Goal: Information Seeking & Learning: Learn about a topic

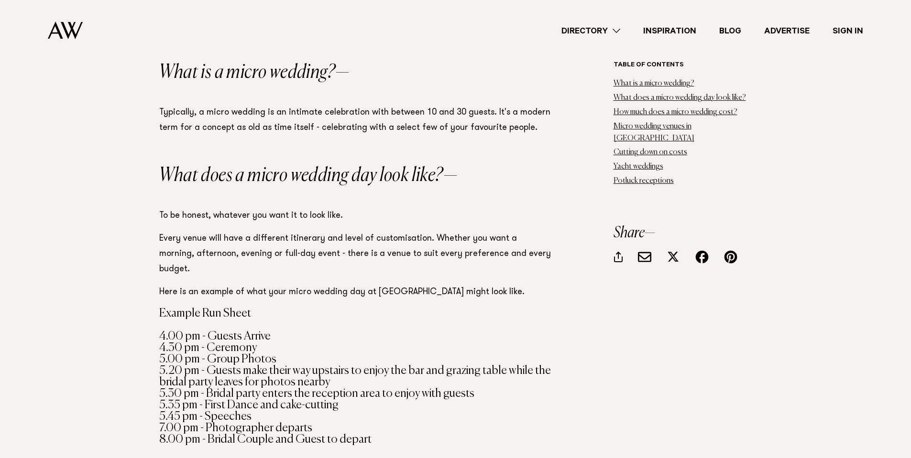
scroll to position [813, 0]
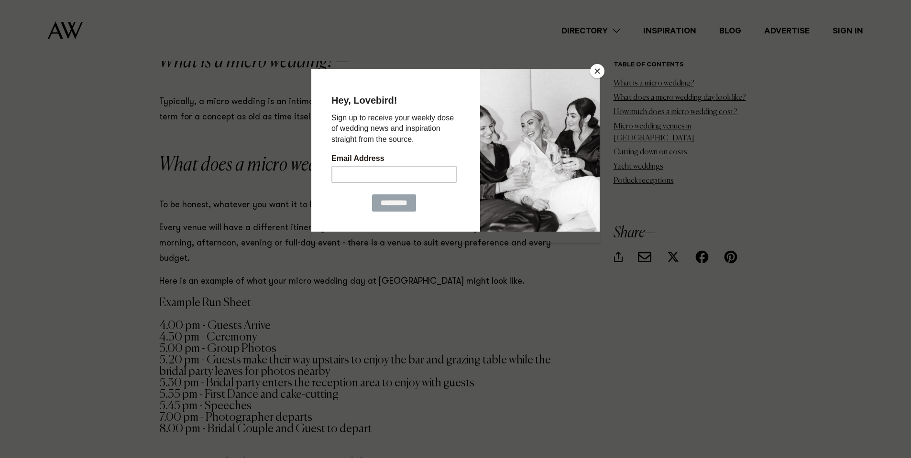
click at [598, 72] on button "Close" at bounding box center [597, 71] width 14 height 14
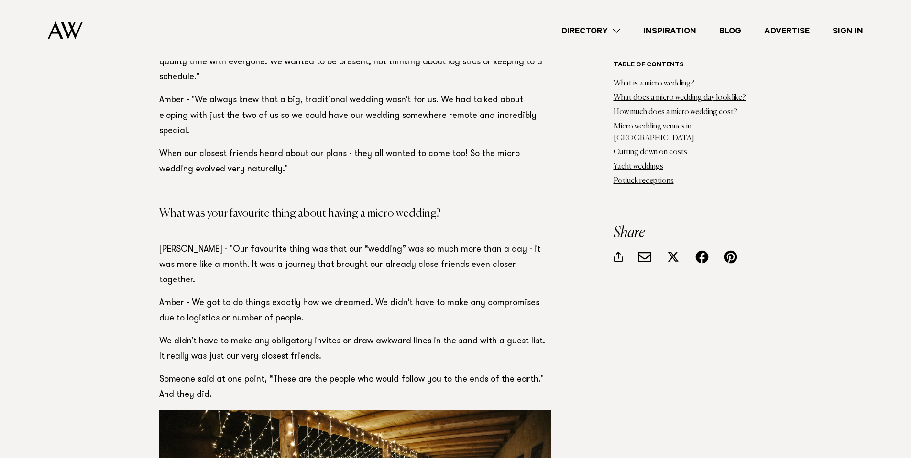
scroll to position [2007, 0]
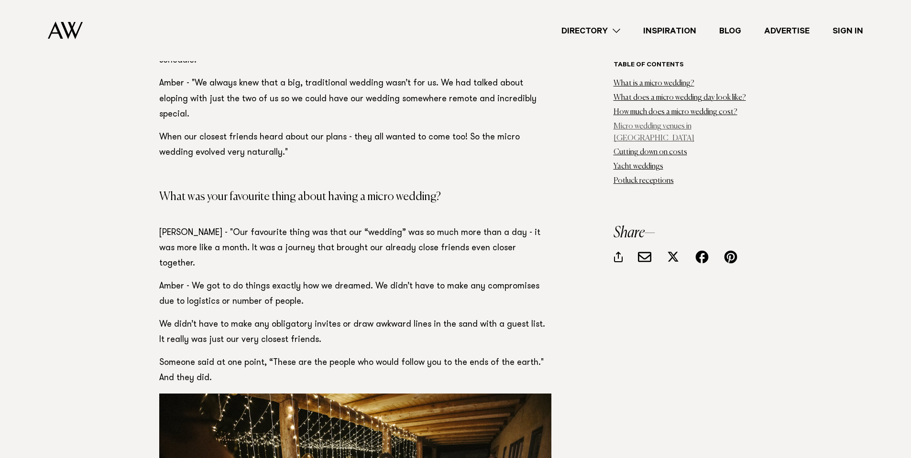
click at [648, 124] on link "Micro wedding venues in Auckland" at bounding box center [653, 133] width 81 height 20
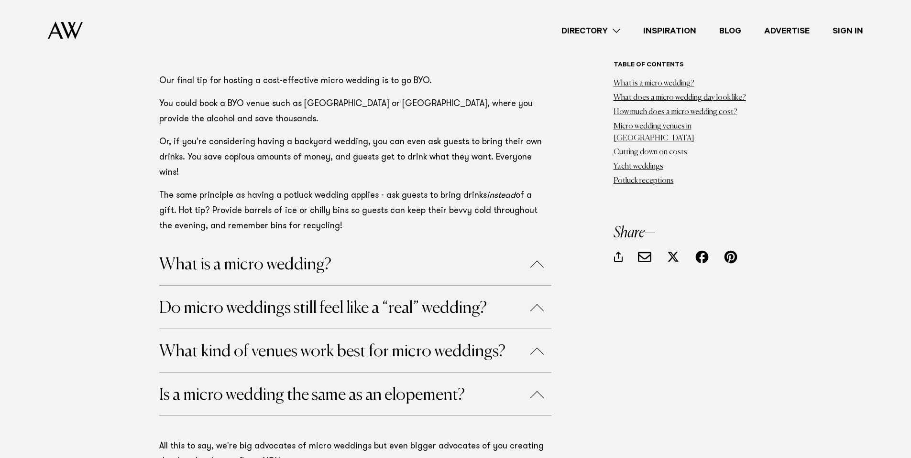
scroll to position [13549, 0]
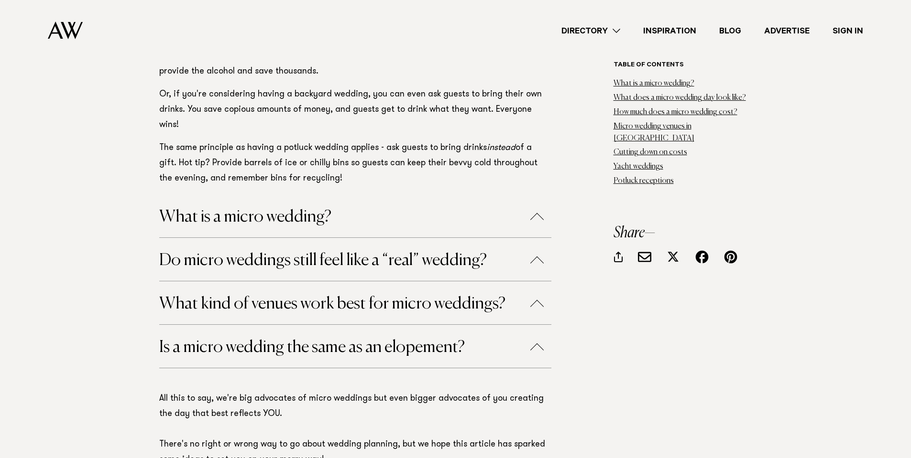
click at [253, 325] on h4 "Is a micro wedding the same as an elopement?" at bounding box center [355, 346] width 392 height 43
click at [261, 296] on button "What kind of venues work best for micro weddings?" at bounding box center [355, 304] width 392 height 17
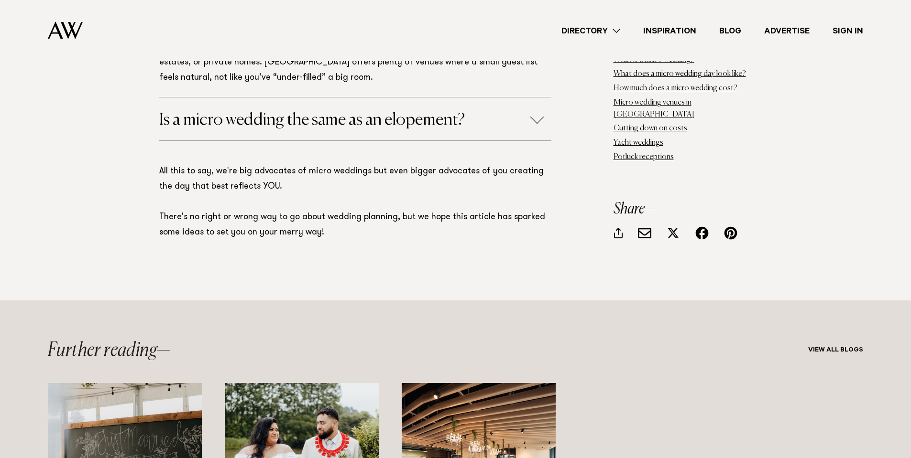
scroll to position [13979, 0]
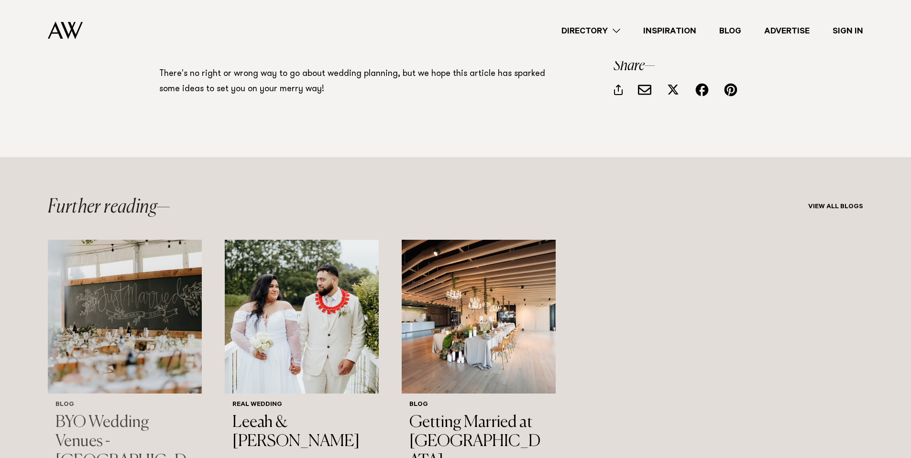
click at [119, 413] on h3 "BYO Wedding Venues - Auckland's Top 10" at bounding box center [124, 452] width 139 height 78
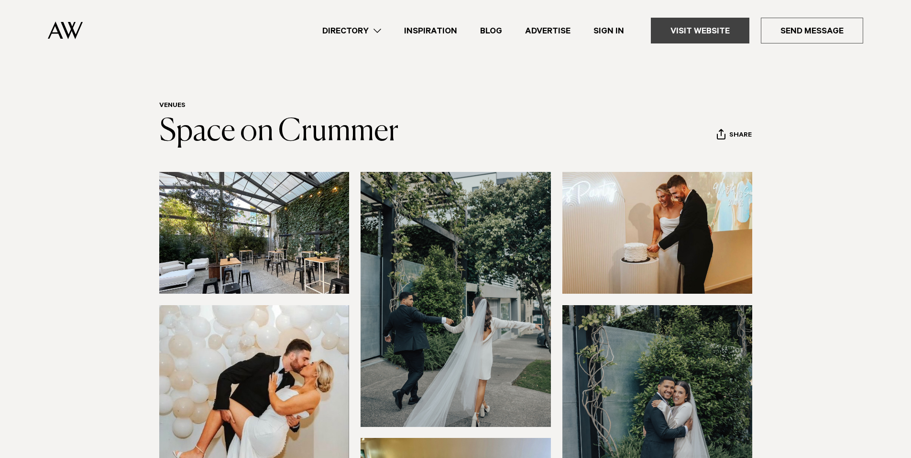
click at [670, 29] on link "Visit Website" at bounding box center [699, 31] width 98 height 26
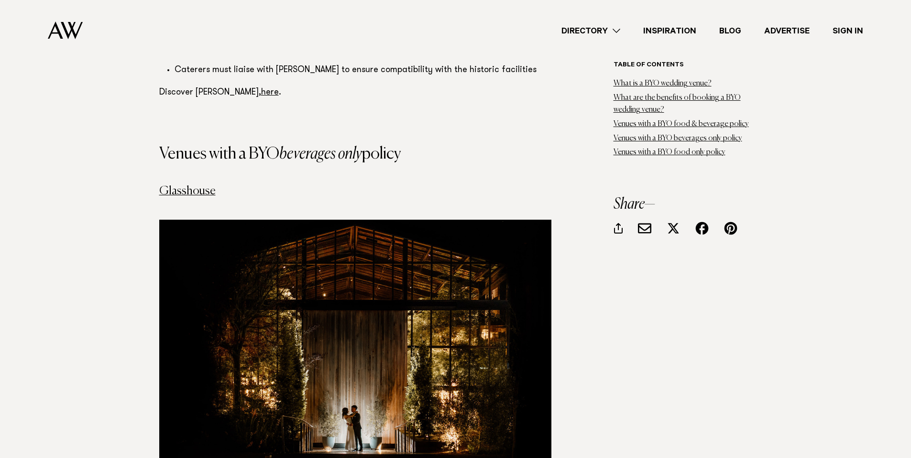
scroll to position [3967, 0]
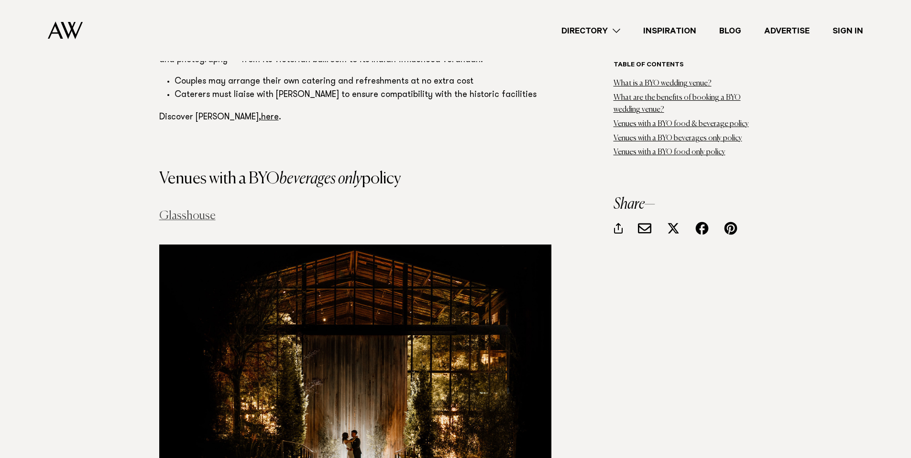
drag, startPoint x: 175, startPoint y: 148, endPoint x: 169, endPoint y: 155, distance: 9.2
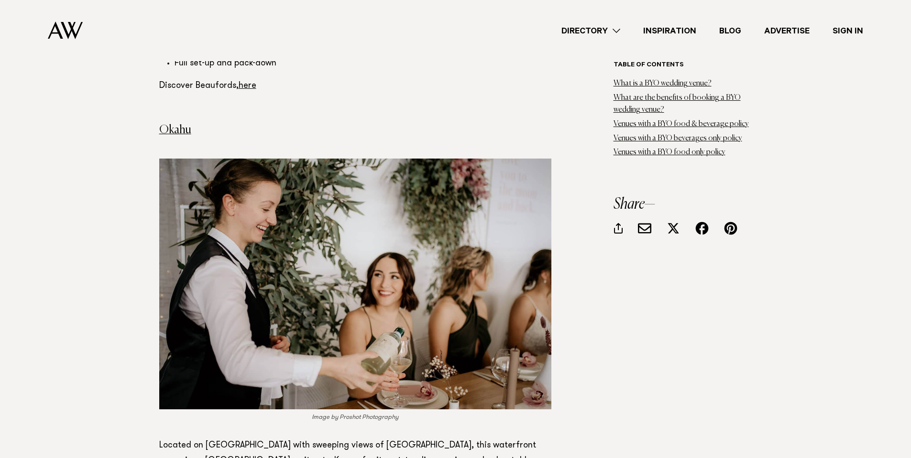
scroll to position [5592, 0]
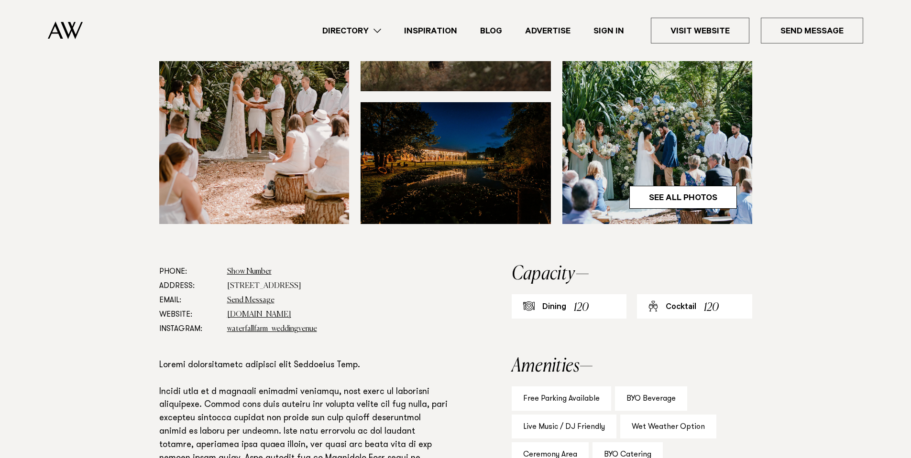
scroll to position [335, 0]
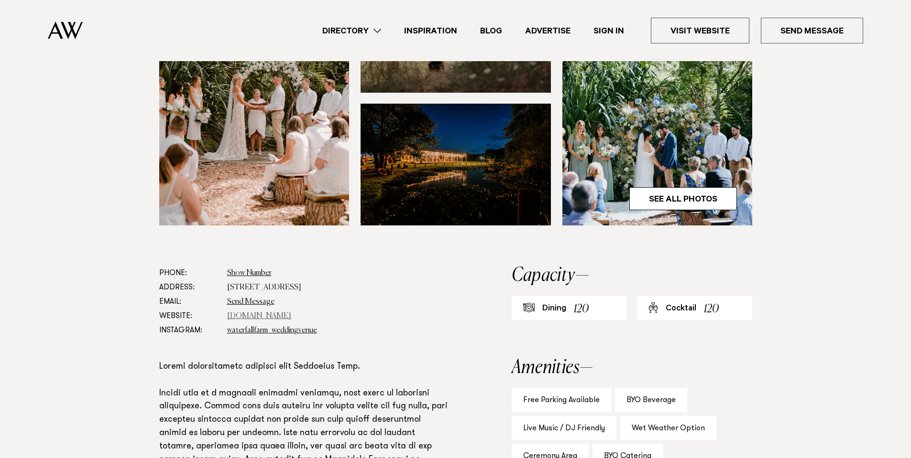
click at [265, 316] on link "www.waterfallfarm.net" at bounding box center [259, 317] width 64 height 8
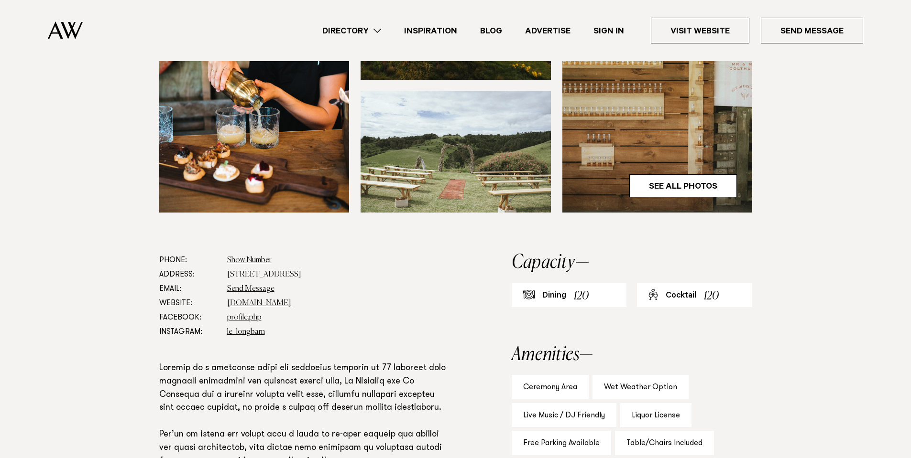
scroll to position [382, 0]
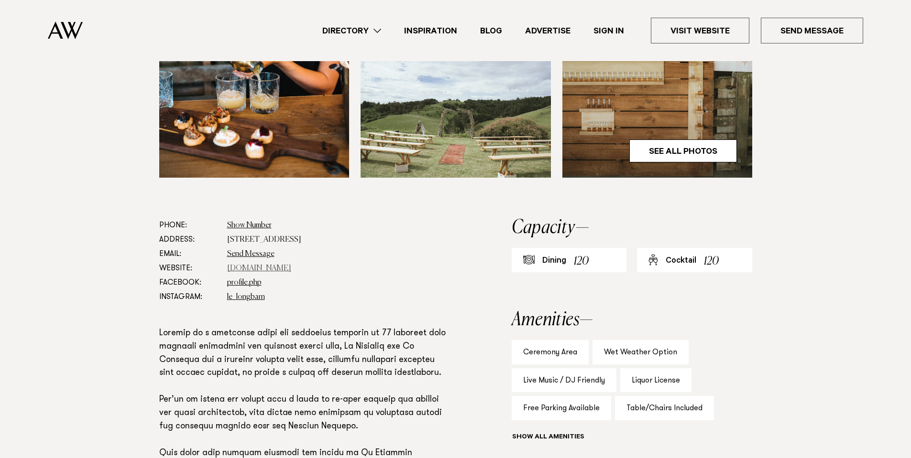
click at [285, 268] on link "www.lewoolshed.co.nz" at bounding box center [259, 269] width 64 height 8
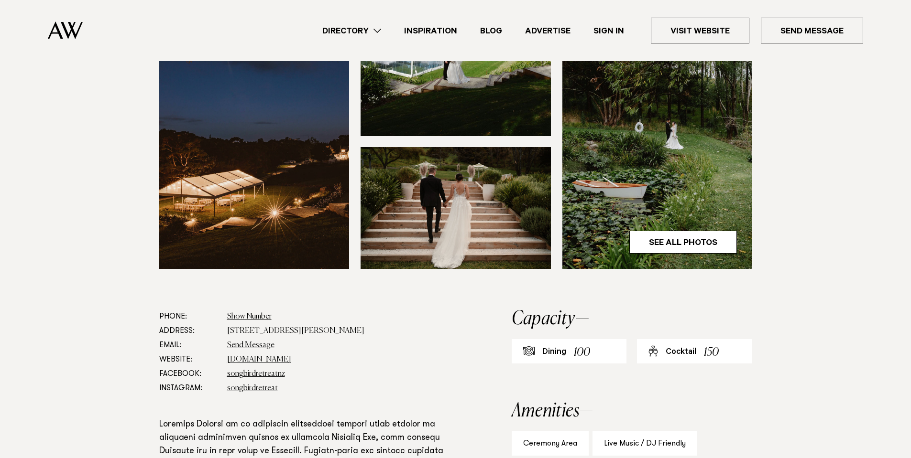
scroll to position [335, 0]
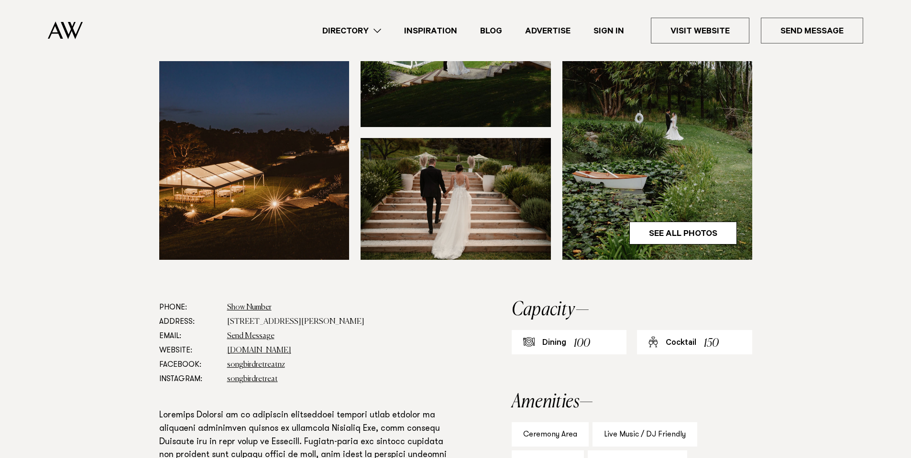
click at [295, 344] on dd "www.songbirdretreat.co.nz" at bounding box center [338, 351] width 223 height 14
click at [291, 349] on link "www.songbirdretreat.co.nz" at bounding box center [259, 351] width 64 height 8
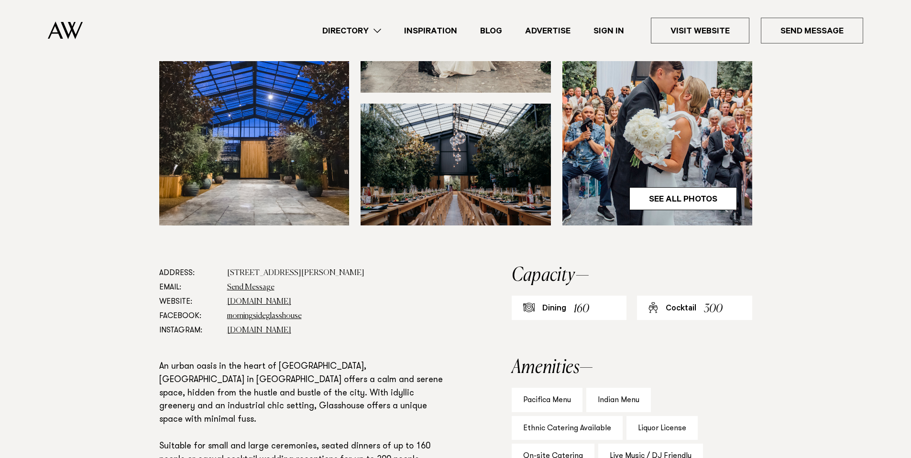
scroll to position [382, 0]
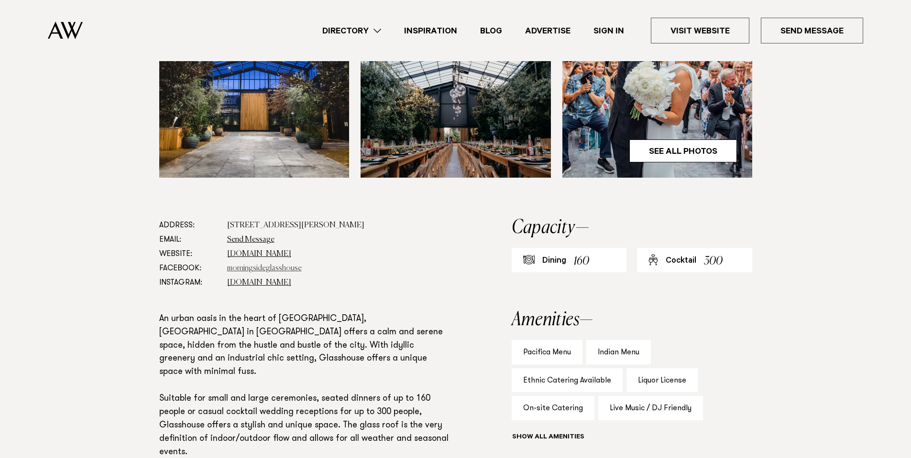
click at [287, 265] on link "morningsideglasshouse" at bounding box center [264, 269] width 75 height 8
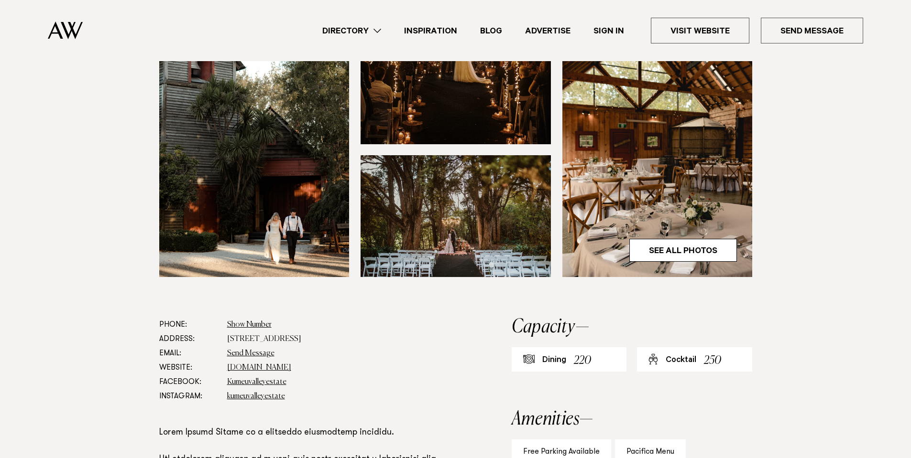
scroll to position [287, 0]
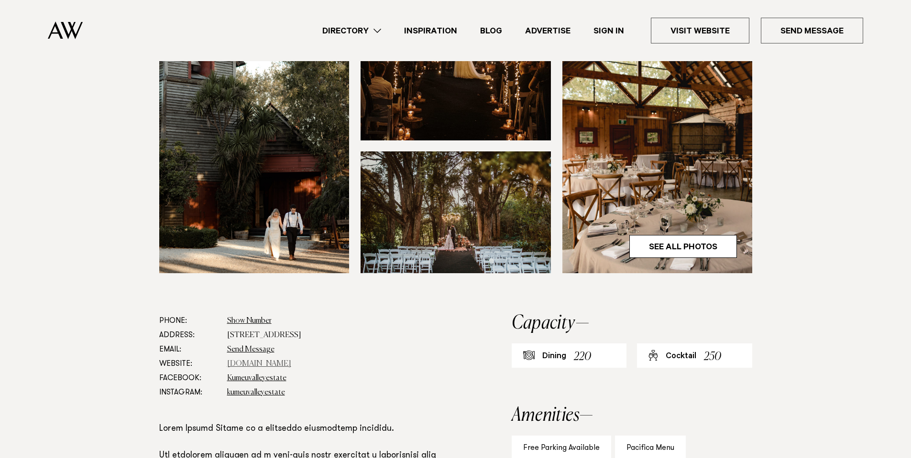
click at [274, 365] on link "www.kumeuvalley.co.nz" at bounding box center [259, 364] width 64 height 8
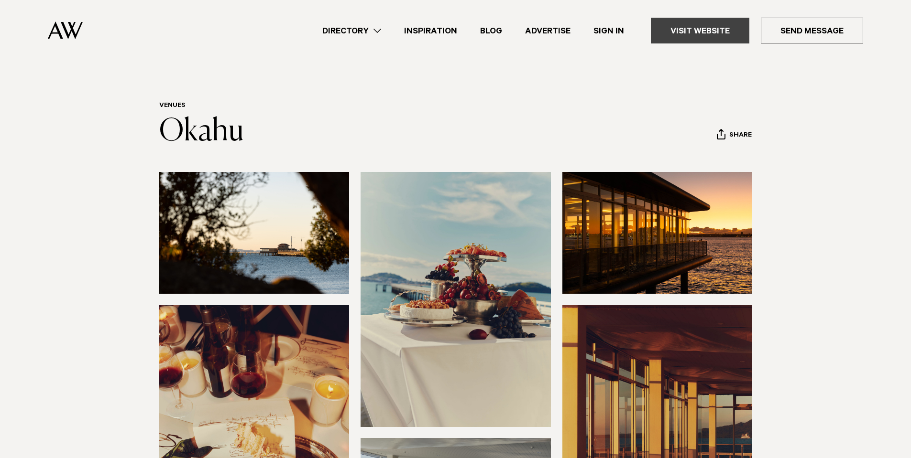
click at [677, 19] on link "Visit Website" at bounding box center [699, 31] width 98 height 26
